Goal: Information Seeking & Learning: Learn about a topic

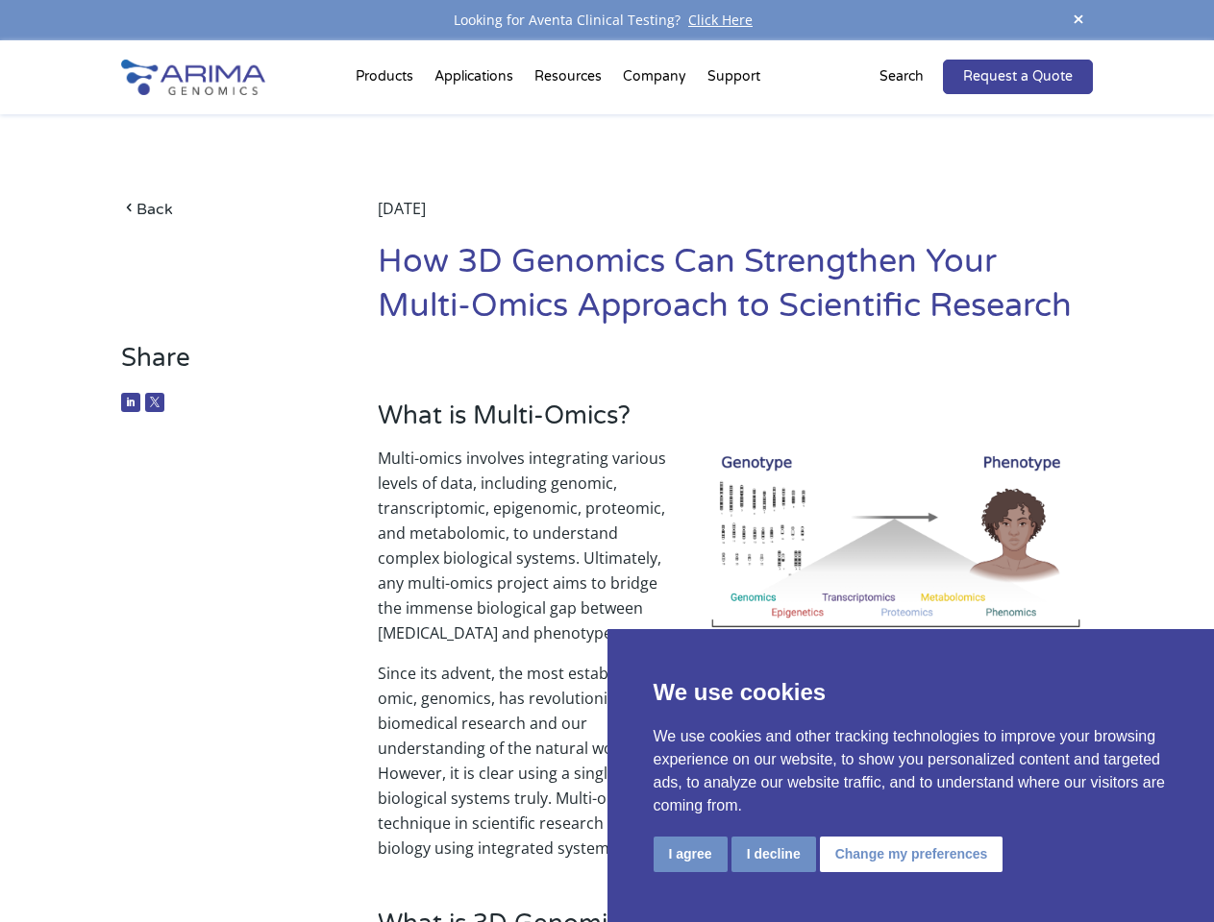
click at [606, 461] on p "Multi-omics involves integrating various levels of data, including genomic, tra…" at bounding box center [735, 553] width 715 height 215
click at [690, 854] on button "I agree" at bounding box center [690, 855] width 74 height 36
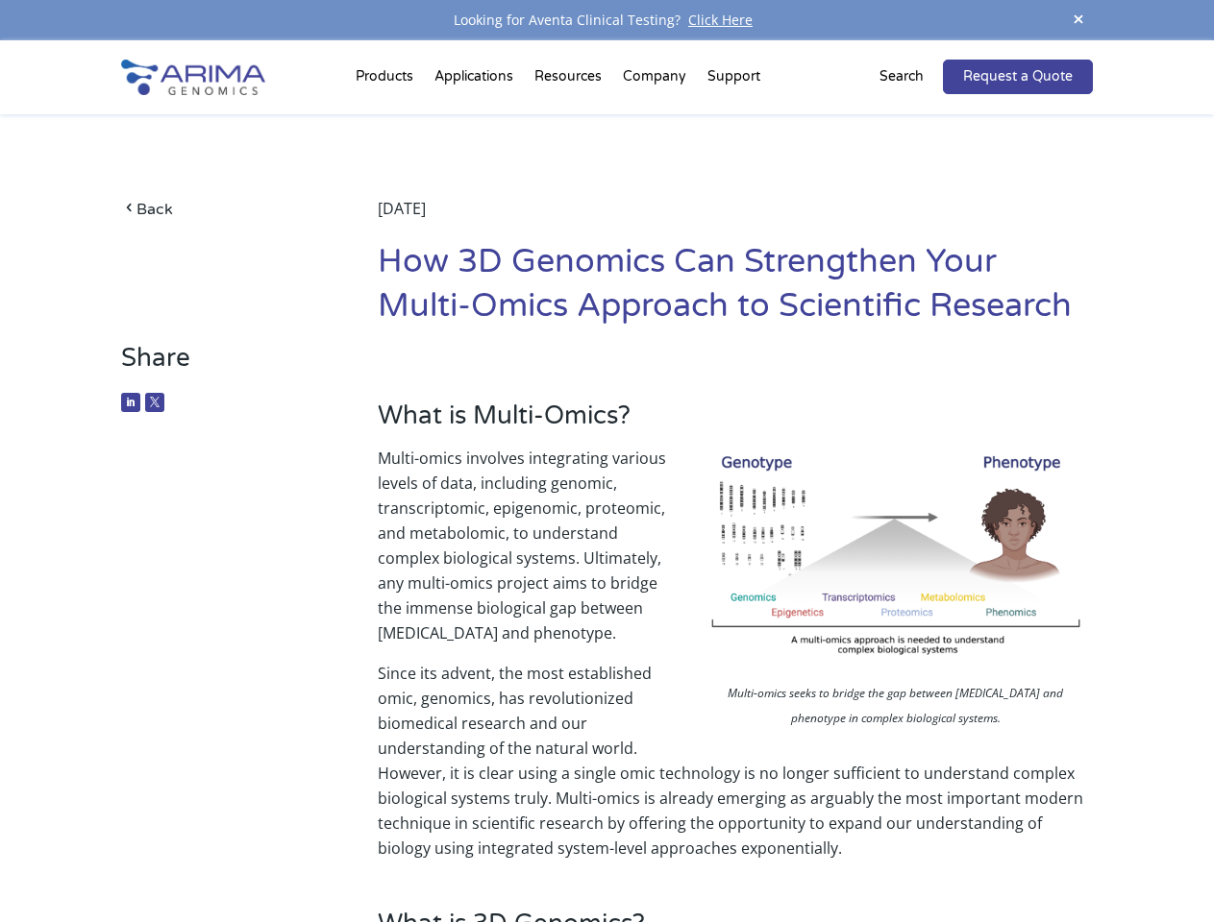
click at [773, 854] on p "Since its advent, the most established omic, genomics, has revolutionized biome…" at bounding box center [735, 761] width 715 height 200
click at [908, 854] on p "Since its advent, the most established omic, genomics, has revolutionized biome…" at bounding box center [735, 761] width 715 height 200
click at [1078, 20] on span at bounding box center [1078, 21] width 29 height 26
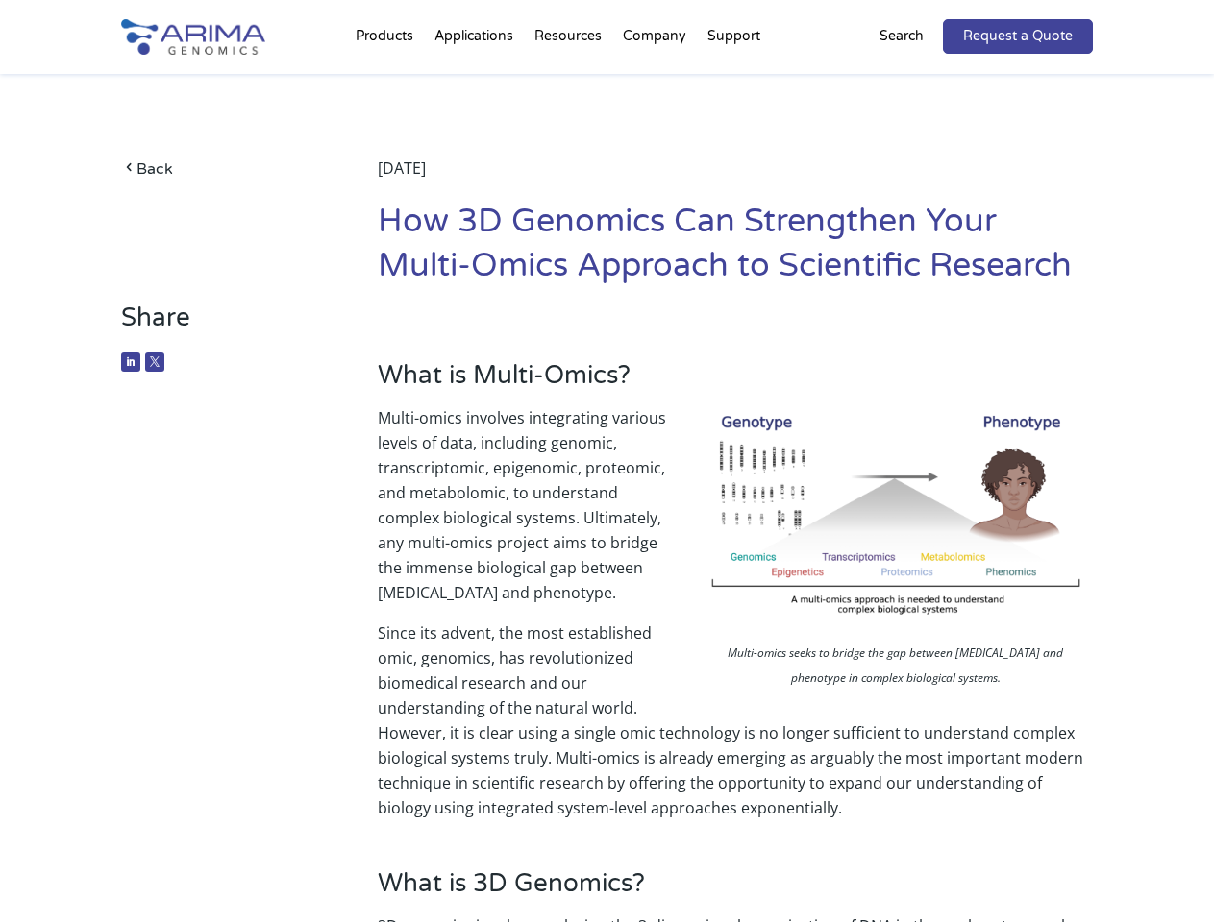
click at [606, 481] on p "Multi-omics involves integrating various levels of data, including genomic, tra…" at bounding box center [735, 512] width 715 height 215
click at [387, 81] on div "Back [DATE] How 3D Genomics Can Strengthen Your Multi-Omics Approach to Scienti…" at bounding box center [606, 188] width 970 height 229
click at [570, 81] on div "Back [DATE] How 3D Genomics Can Strengthen Your Multi-Omics Approach to Scienti…" at bounding box center [606, 188] width 970 height 229
click at [655, 81] on div "Back [DATE] How 3D Genomics Can Strengthen Your Multi-Omics Approach to Scienti…" at bounding box center [606, 188] width 970 height 229
click at [733, 81] on div "Back [DATE] How 3D Genomics Can Strengthen Your Multi-Omics Approach to Scienti…" at bounding box center [606, 188] width 970 height 229
